Goal: Navigation & Orientation: Find specific page/section

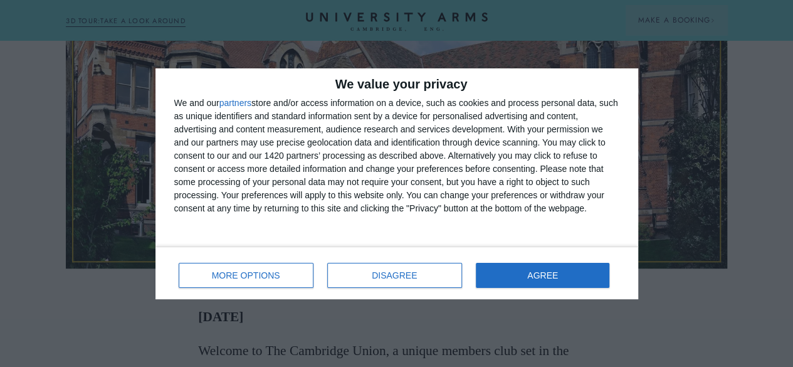
scroll to position [376, 0]
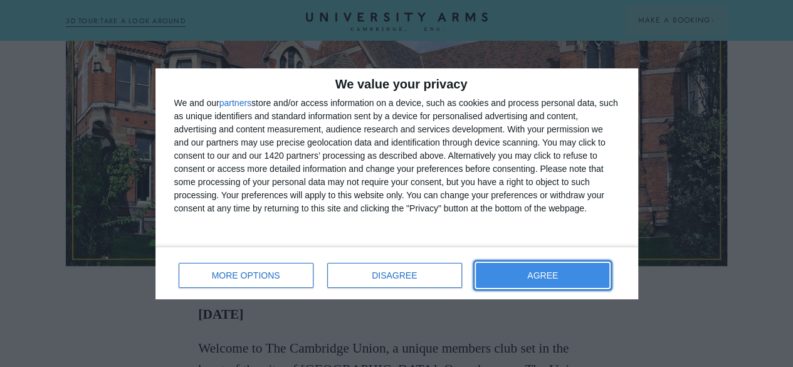
click at [529, 266] on button "AGREE" at bounding box center [543, 275] width 134 height 25
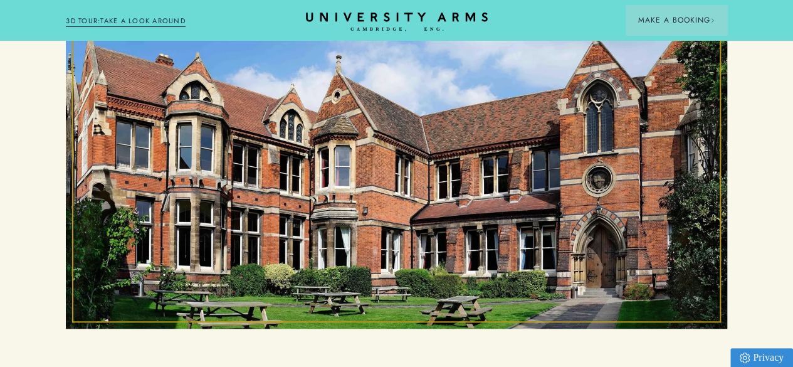
scroll to position [0, 0]
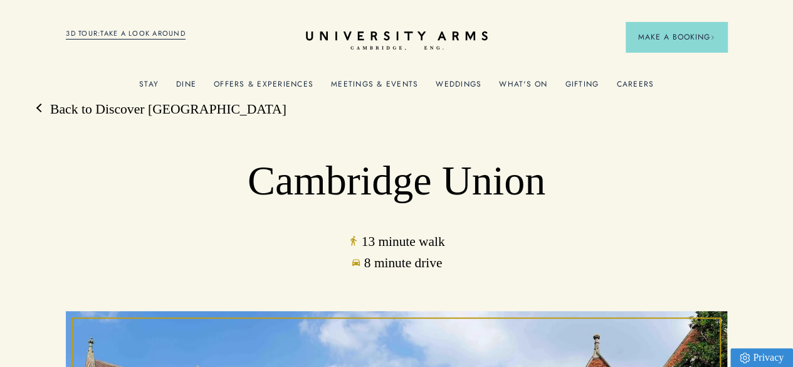
click at [523, 87] on link "What's On" at bounding box center [523, 88] width 48 height 16
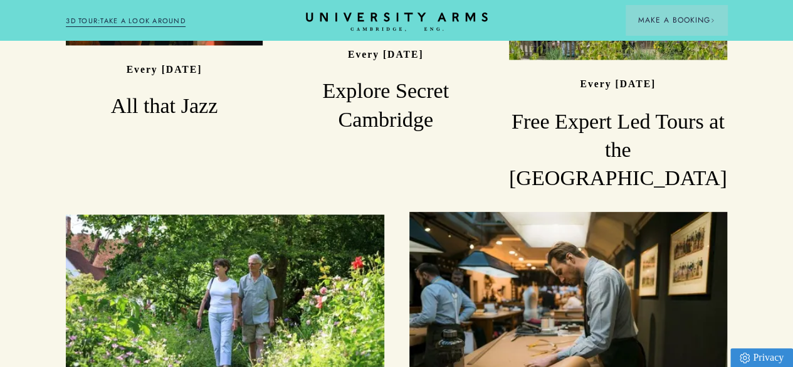
scroll to position [687, 0]
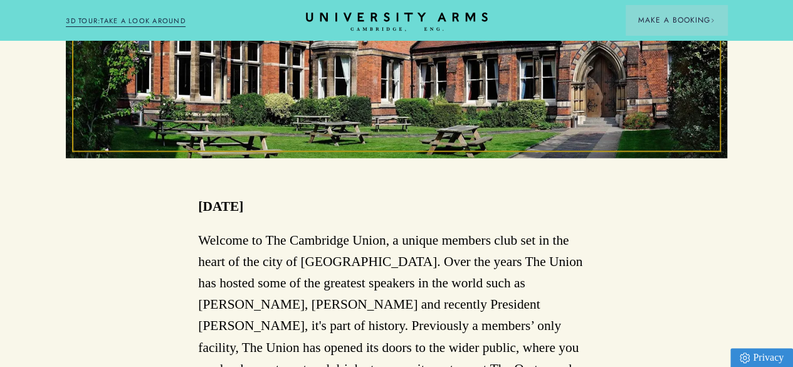
scroll to position [376, 0]
